Goal: Task Accomplishment & Management: Complete application form

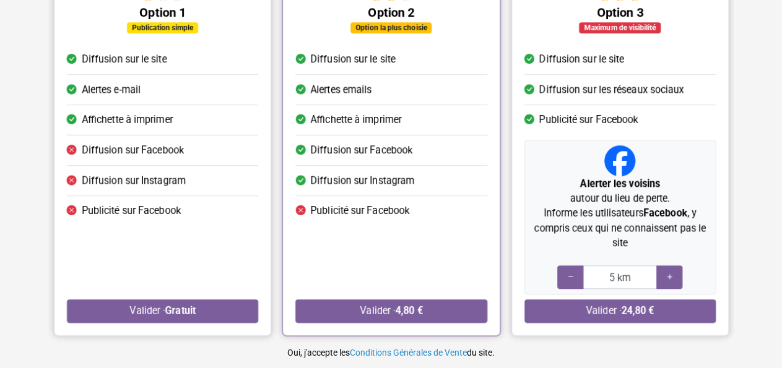
scroll to position [167, 0]
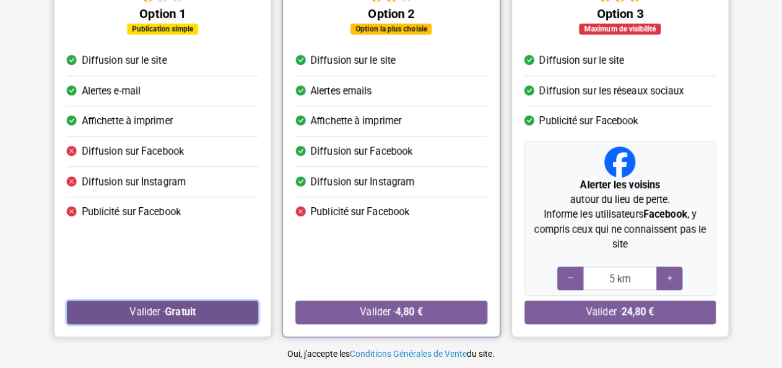
click at [223, 313] on button "Valider · Gratuit" at bounding box center [162, 313] width 191 height 24
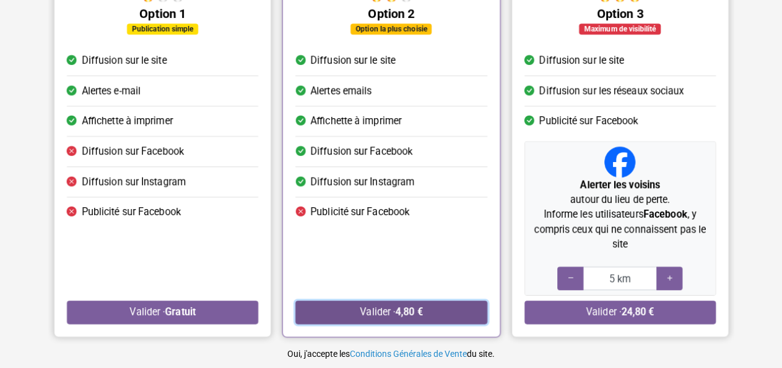
click at [353, 314] on button "Valider · 4,80 €" at bounding box center [390, 313] width 191 height 24
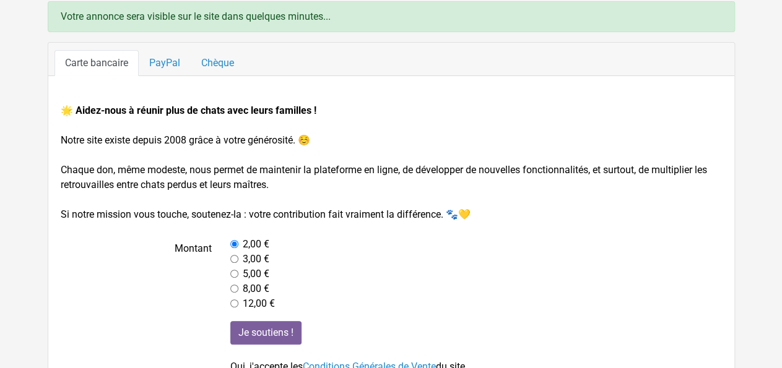
scroll to position [16, 0]
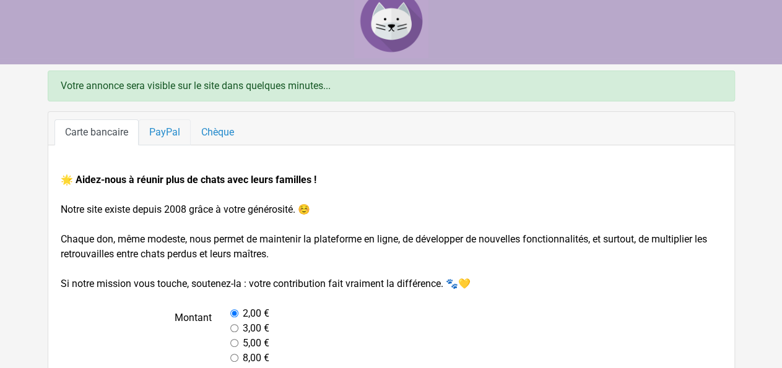
click at [169, 134] on link "PayPal" at bounding box center [165, 132] width 52 height 26
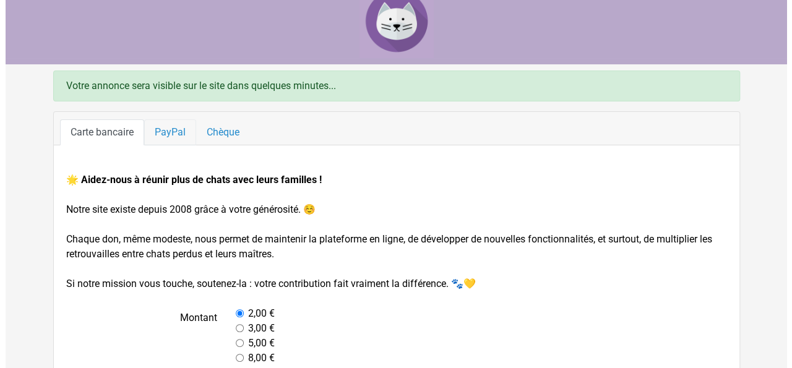
scroll to position [0, 0]
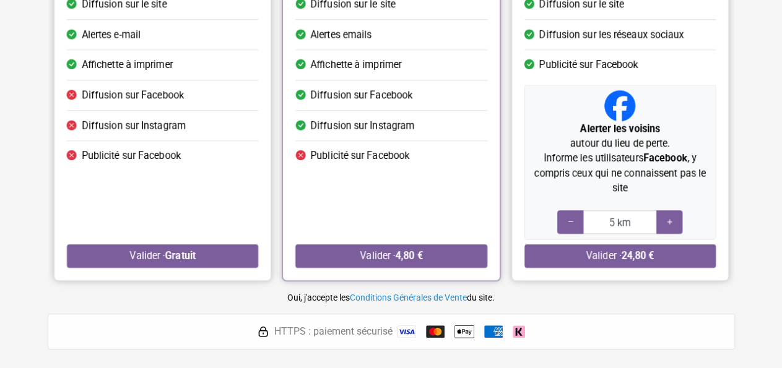
scroll to position [282, 0]
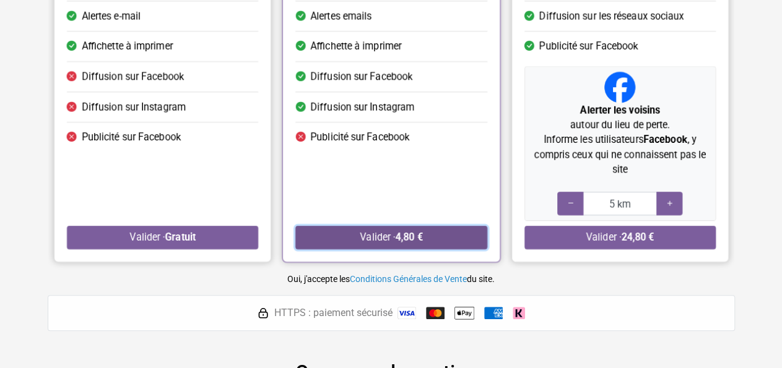
click at [417, 235] on strong "4,80 €" at bounding box center [408, 238] width 27 height 12
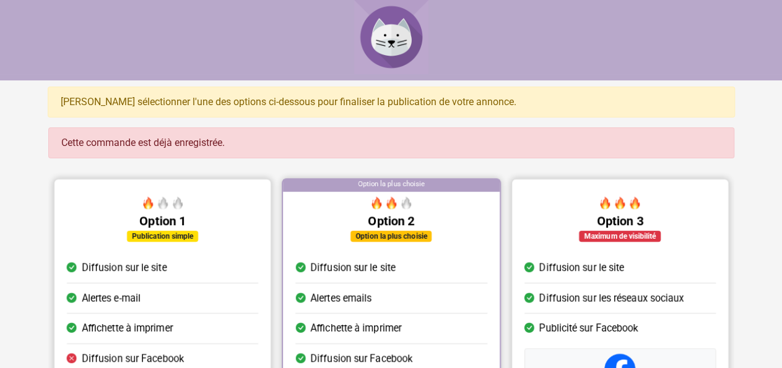
click at [768, 57] on div at bounding box center [391, 37] width 782 height 74
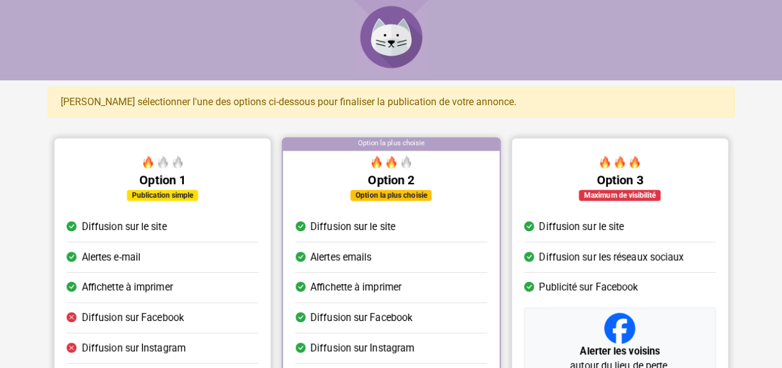
scroll to position [167, 0]
